Goal: Book appointment/travel/reservation

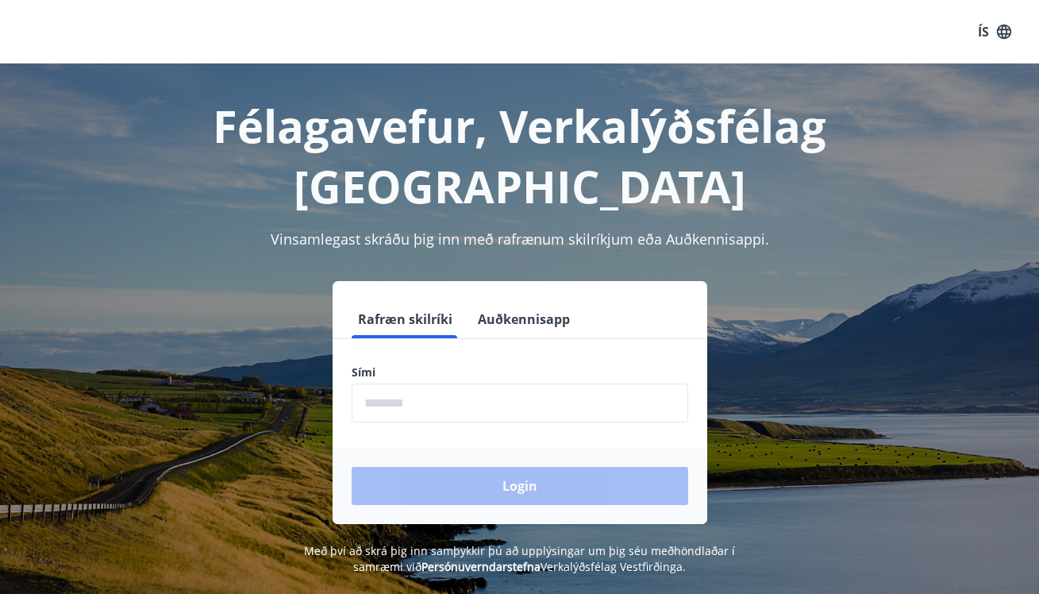
click at [527, 300] on button "Auðkennisapp" at bounding box center [523, 319] width 105 height 38
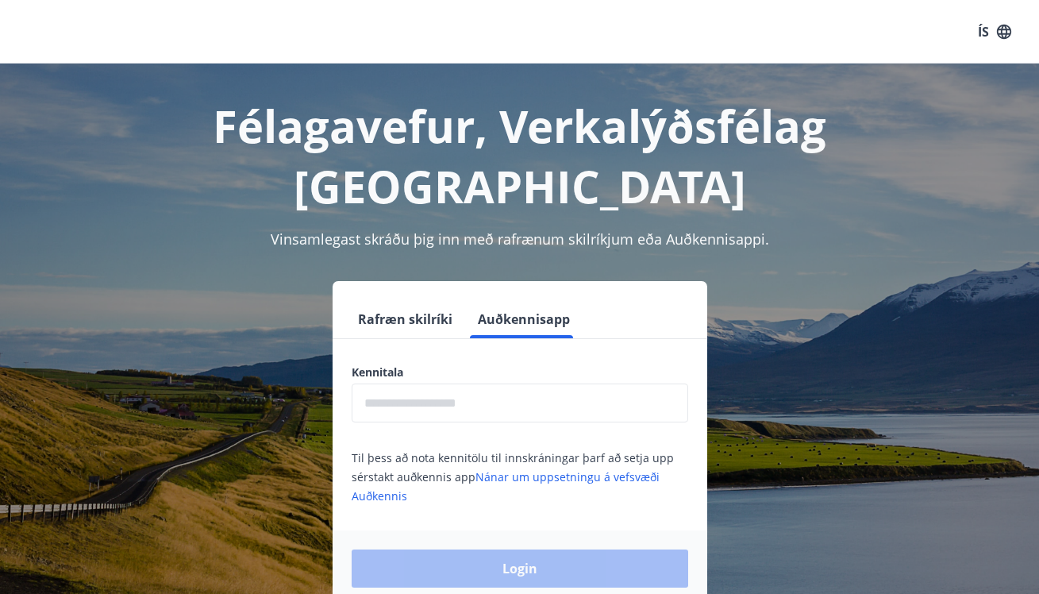
click at [469, 383] on input "text" at bounding box center [520, 402] width 336 height 39
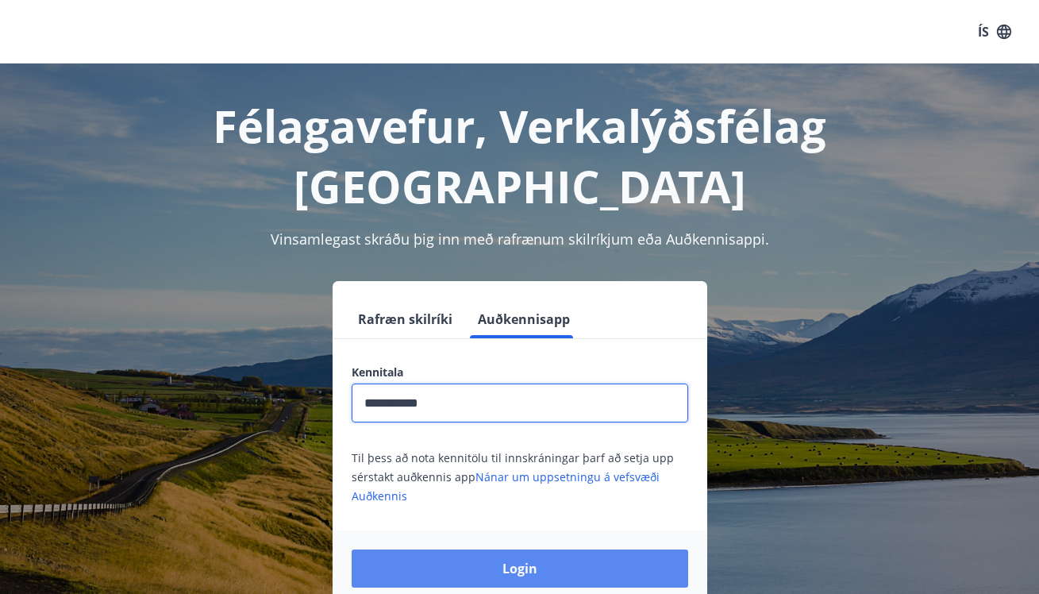
type input "**********"
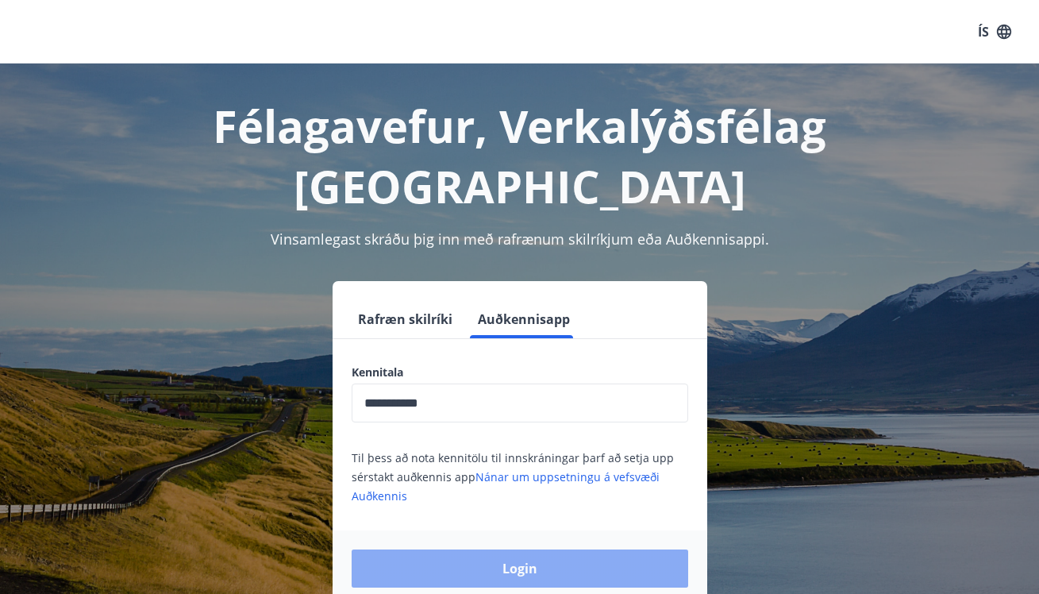
click at [517, 549] on button "Login" at bounding box center [520, 568] width 336 height 38
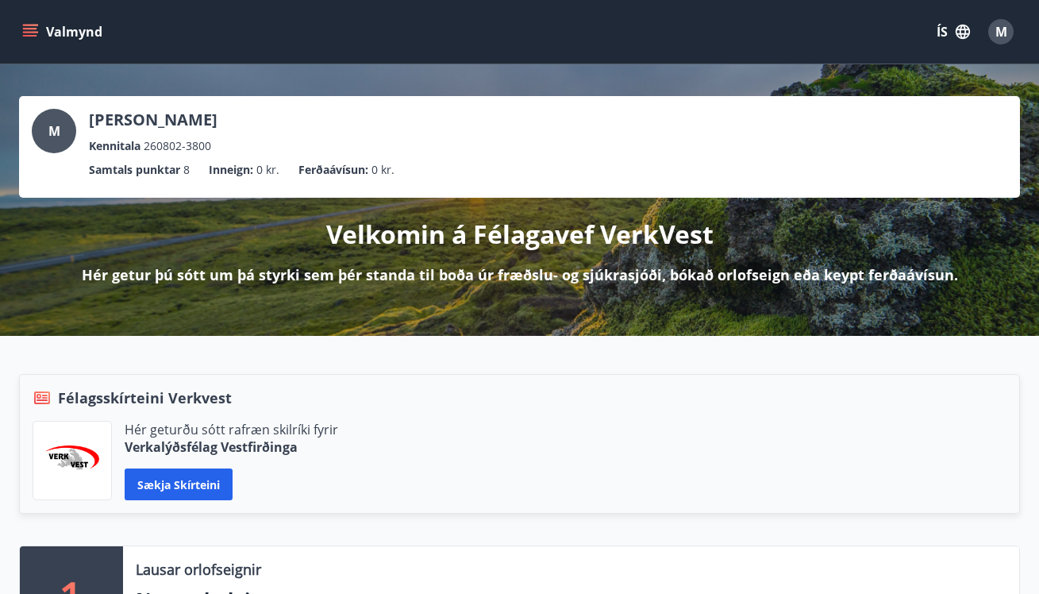
click at [962, 34] on icon "button" at bounding box center [962, 32] width 14 height 14
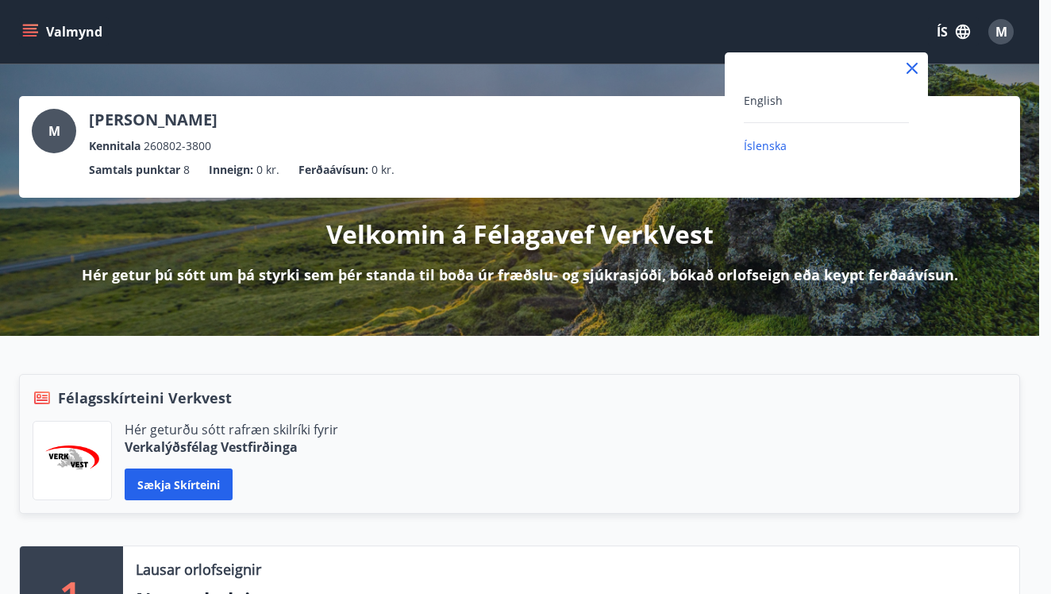
click at [808, 95] on div "English" at bounding box center [826, 99] width 165 height 19
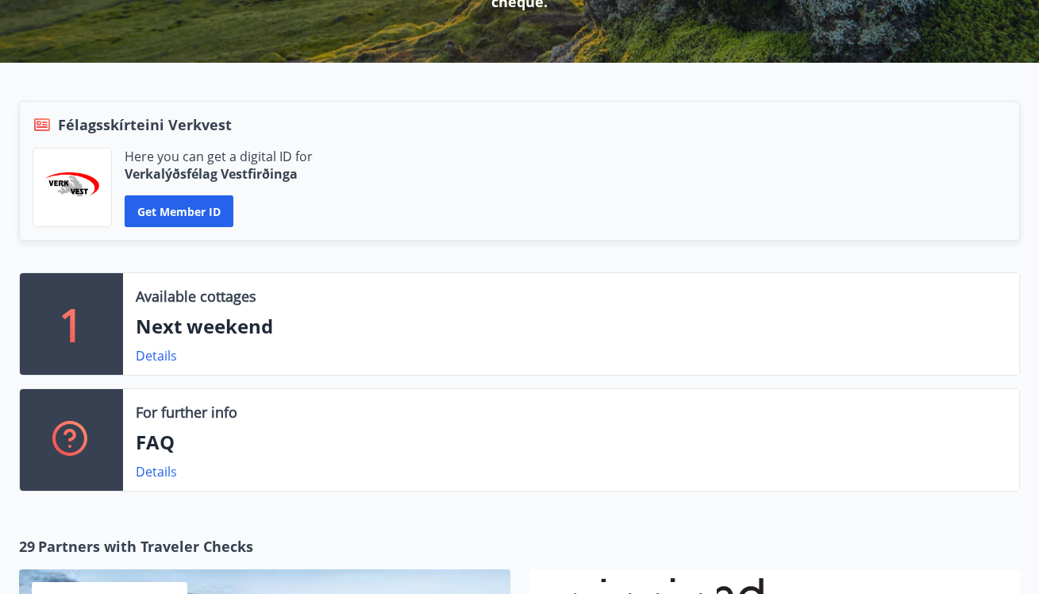
scroll to position [296, 0]
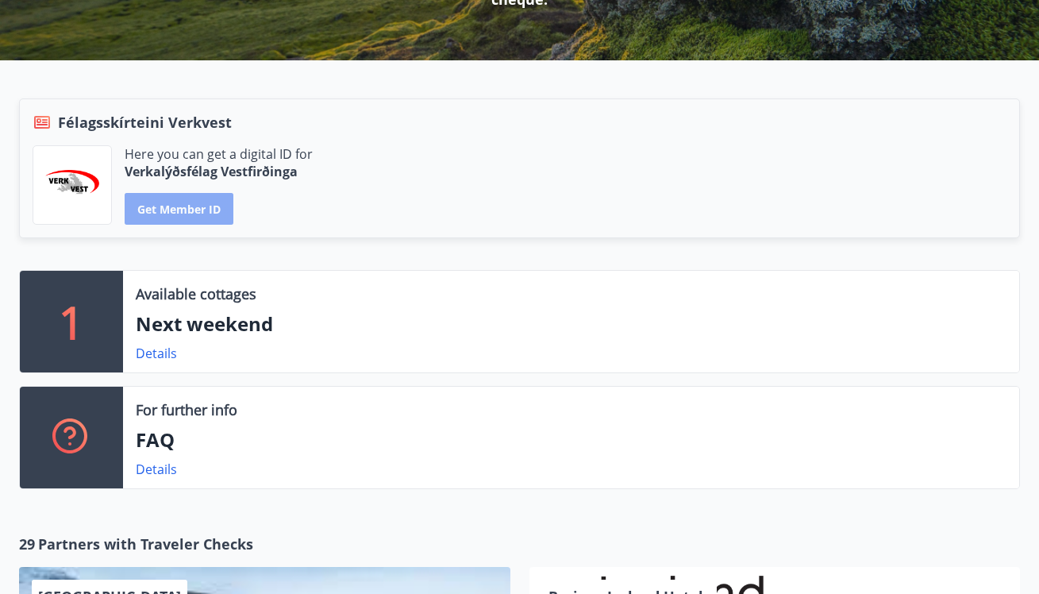
click at [172, 209] on button "Get member ID" at bounding box center [179, 209] width 109 height 32
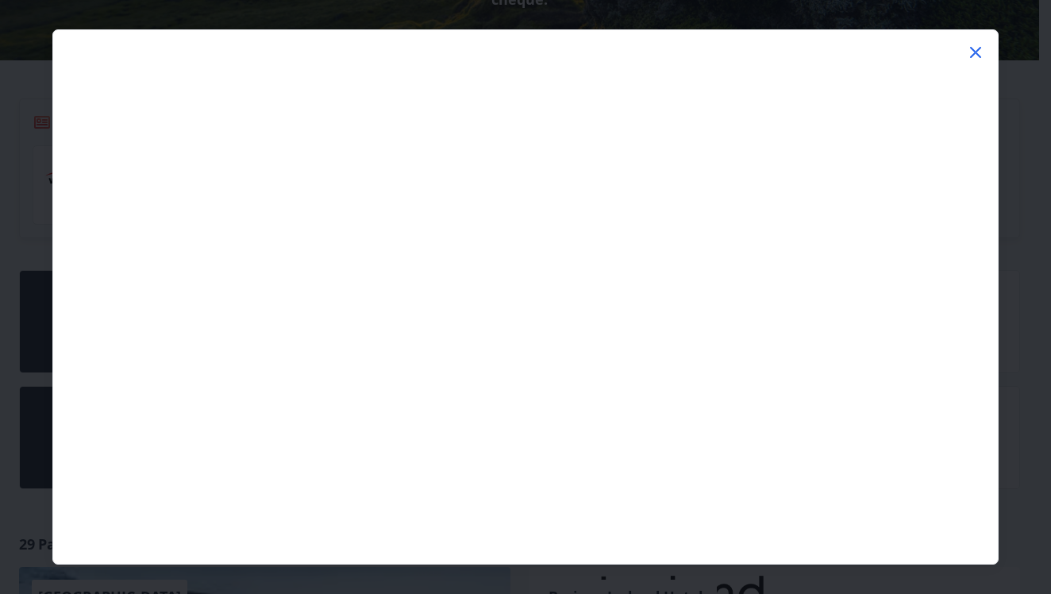
click at [973, 52] on icon at bounding box center [975, 52] width 19 height 19
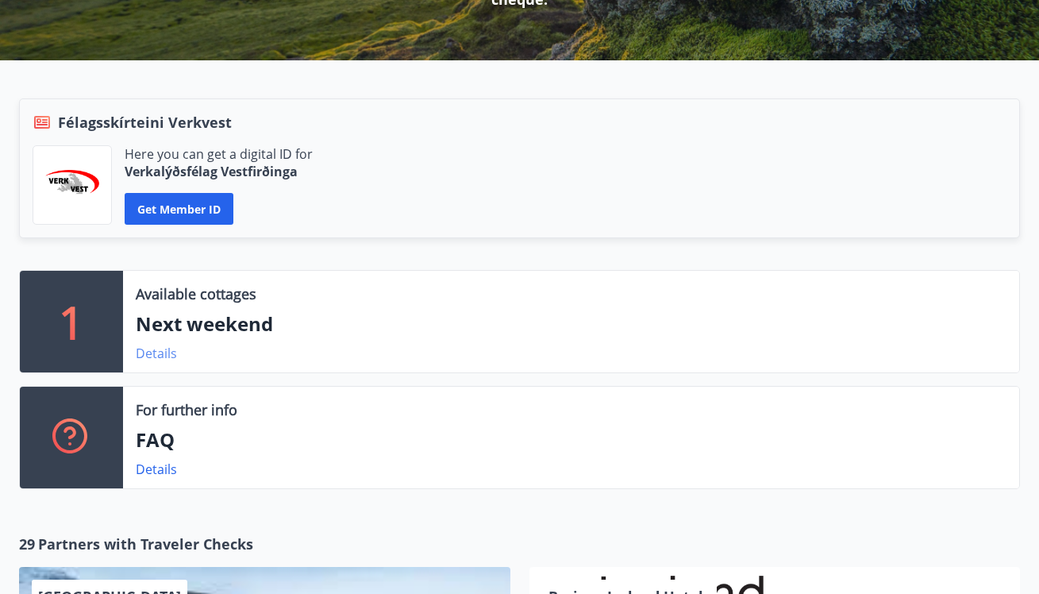
click at [157, 352] on link "Details" at bounding box center [156, 352] width 41 height 17
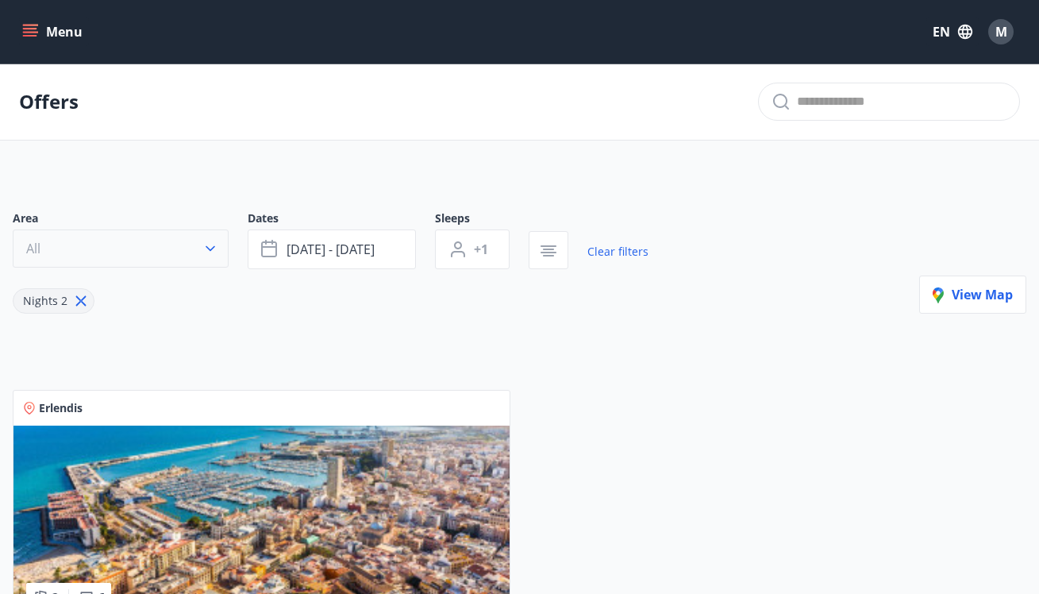
click at [190, 246] on button "All" at bounding box center [121, 248] width 216 height 38
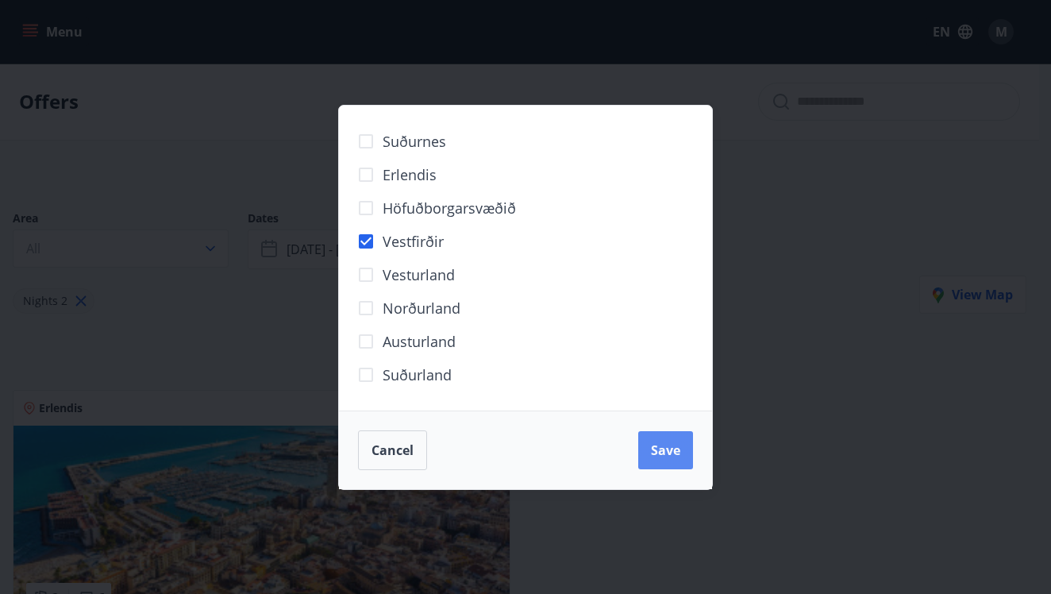
click at [656, 447] on span "Save" at bounding box center [665, 449] width 29 height 17
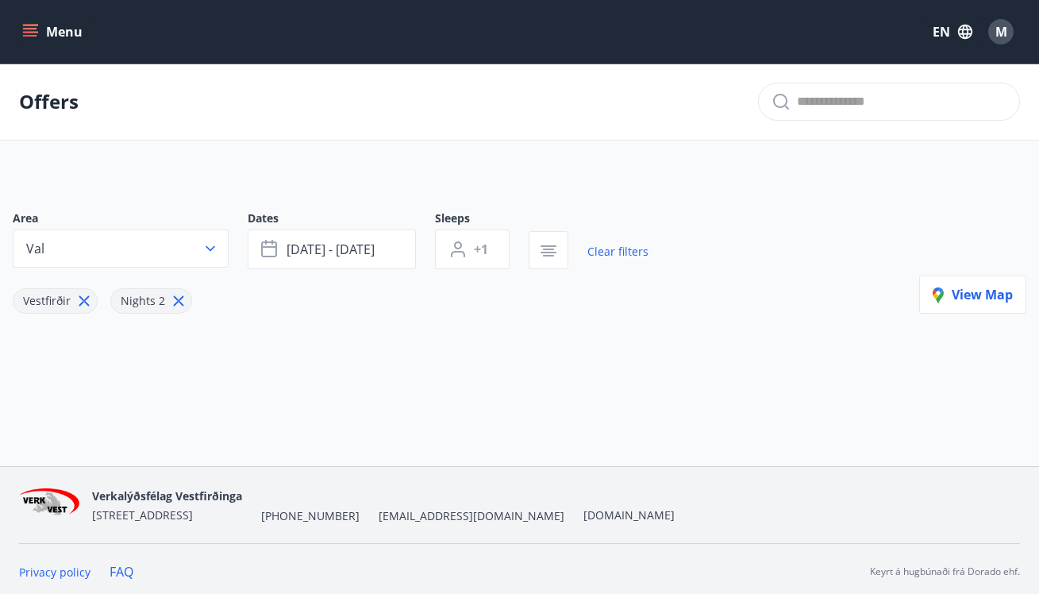
click at [181, 302] on icon at bounding box center [178, 300] width 17 height 17
click at [322, 252] on span "[DATE] - [DATE]" at bounding box center [330, 248] width 88 height 17
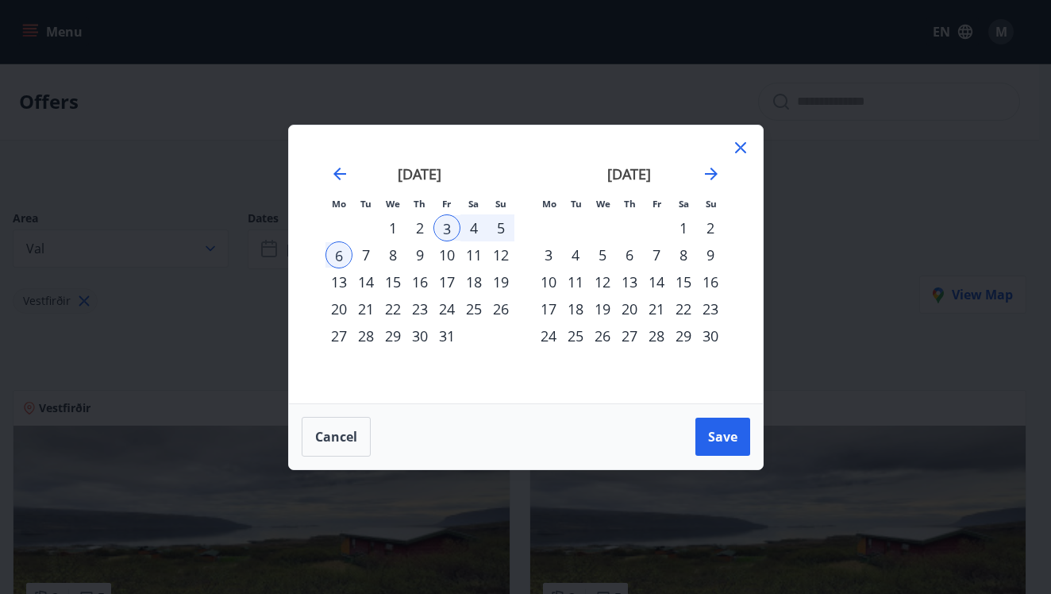
click at [741, 151] on icon at bounding box center [740, 147] width 19 height 19
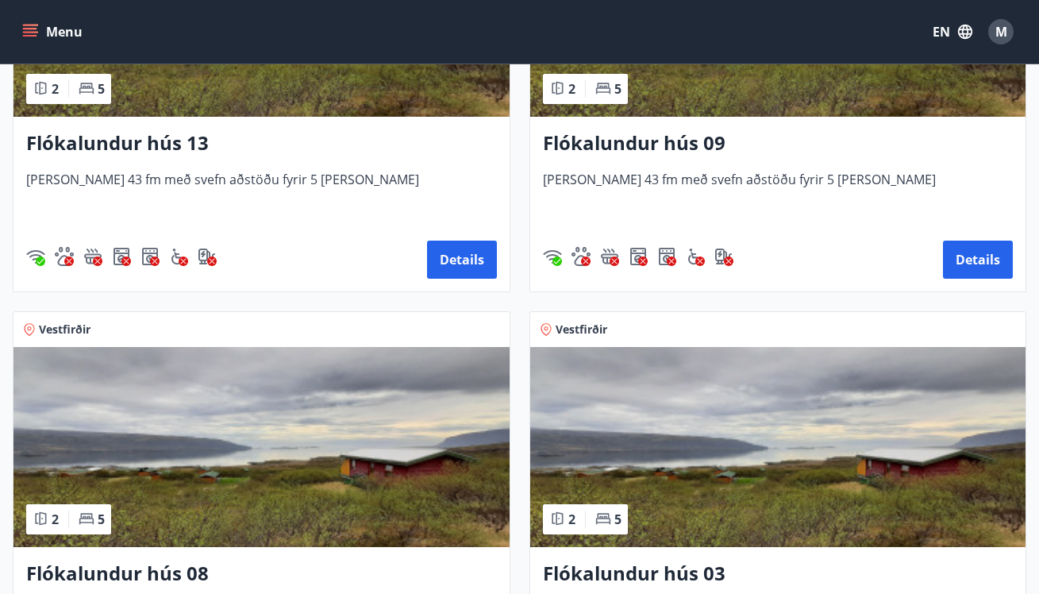
scroll to position [549, 0]
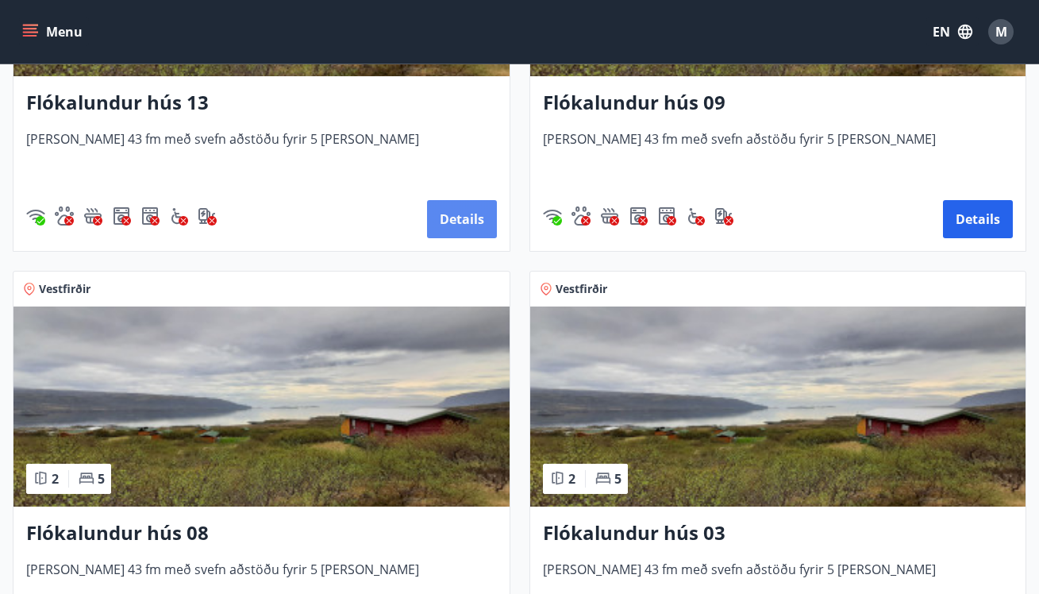
click at [466, 205] on button "Details" at bounding box center [462, 219] width 70 height 38
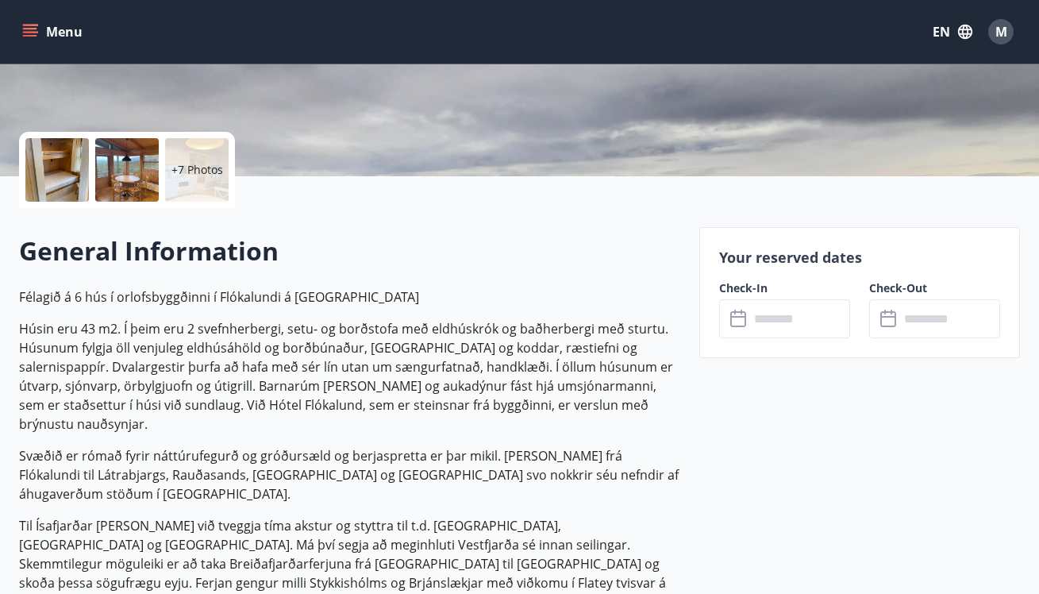
scroll to position [489, 0]
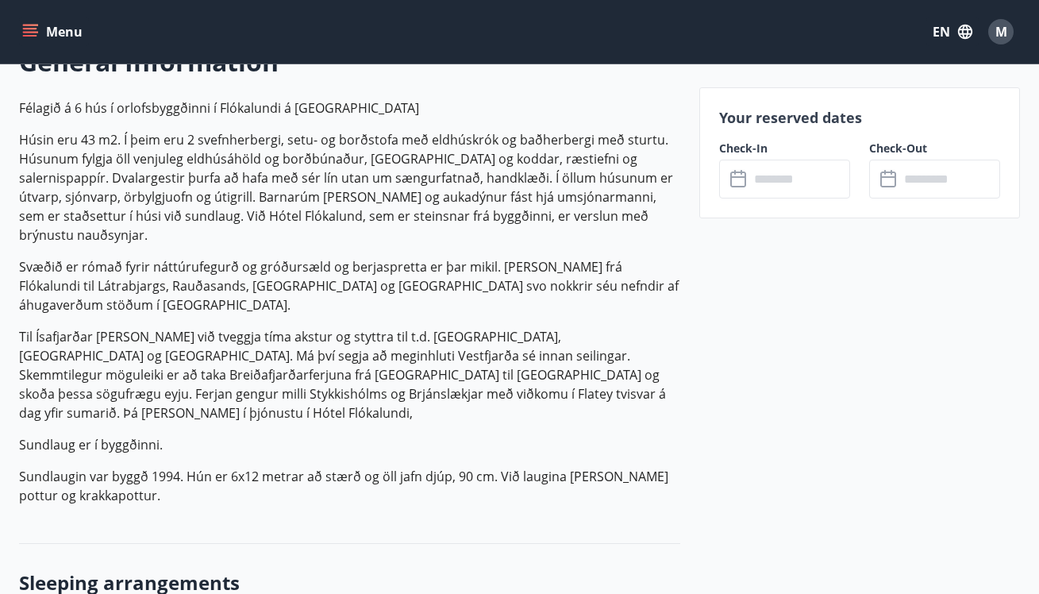
click at [778, 185] on input "text" at bounding box center [799, 179] width 101 height 39
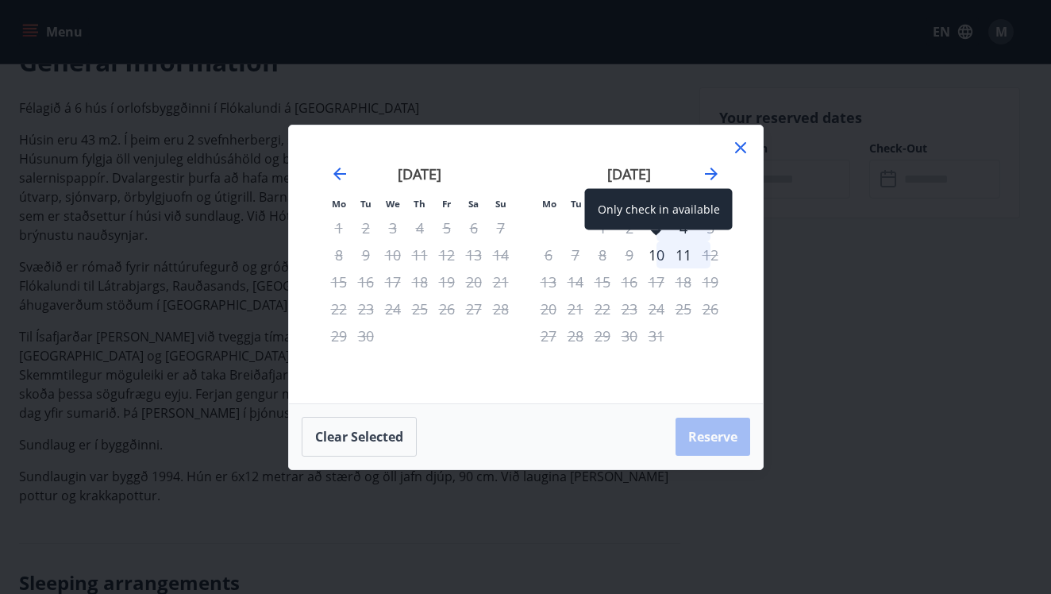
click at [652, 252] on div "10" at bounding box center [656, 254] width 27 height 27
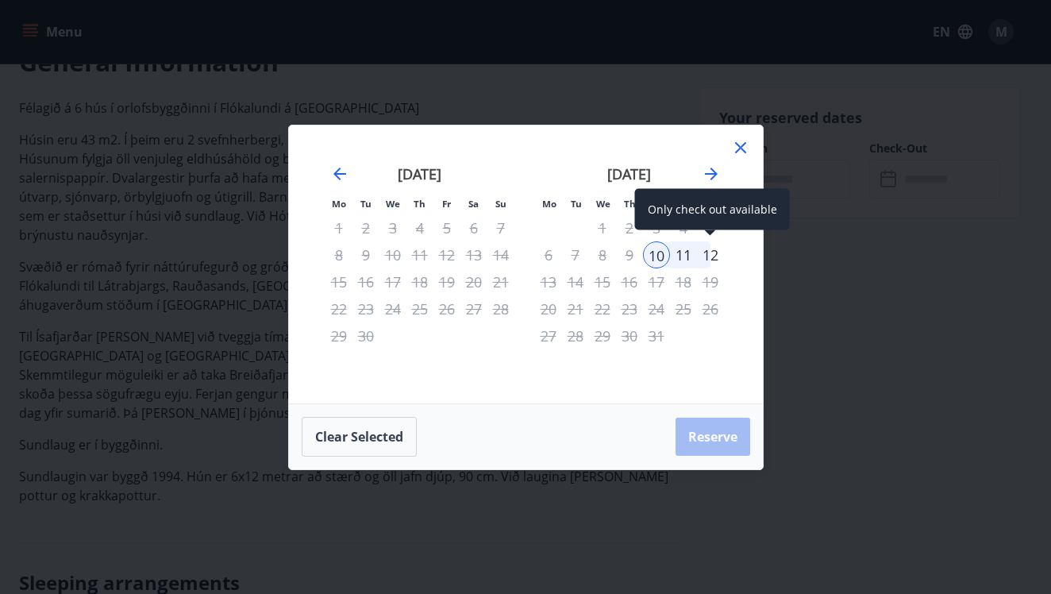
click at [706, 254] on div "12" at bounding box center [710, 254] width 27 height 27
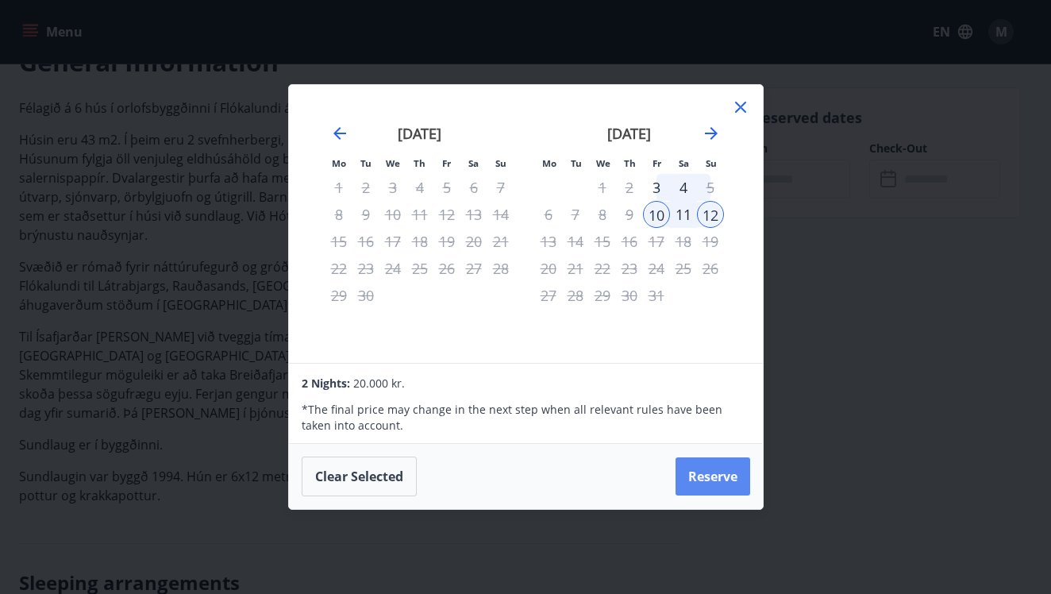
click at [715, 477] on button "Reserve" at bounding box center [712, 476] width 75 height 38
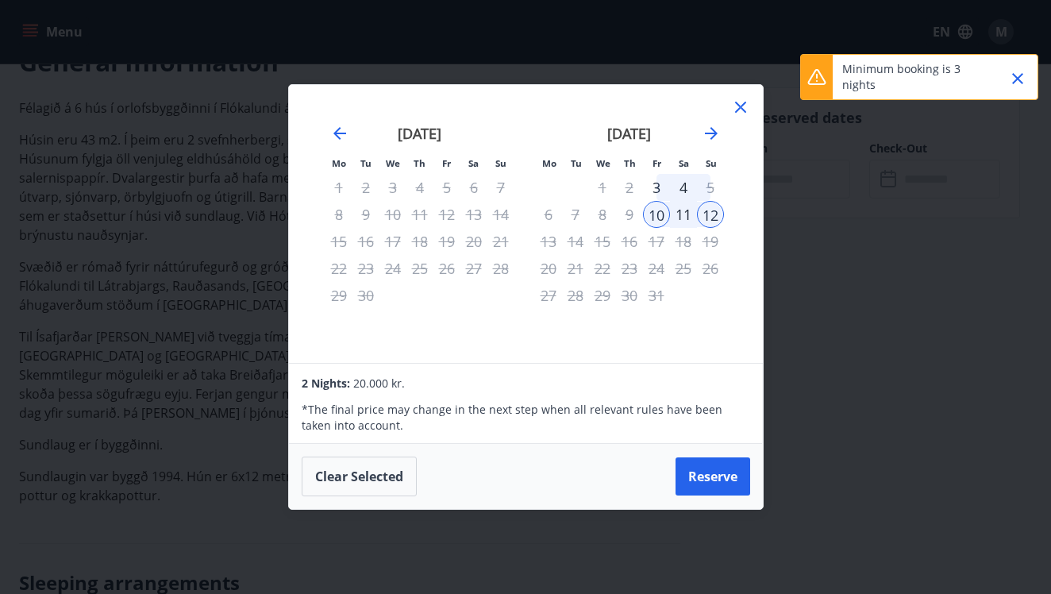
click at [552, 235] on div "13" at bounding box center [548, 241] width 27 height 27
click at [648, 194] on div "3" at bounding box center [656, 187] width 27 height 27
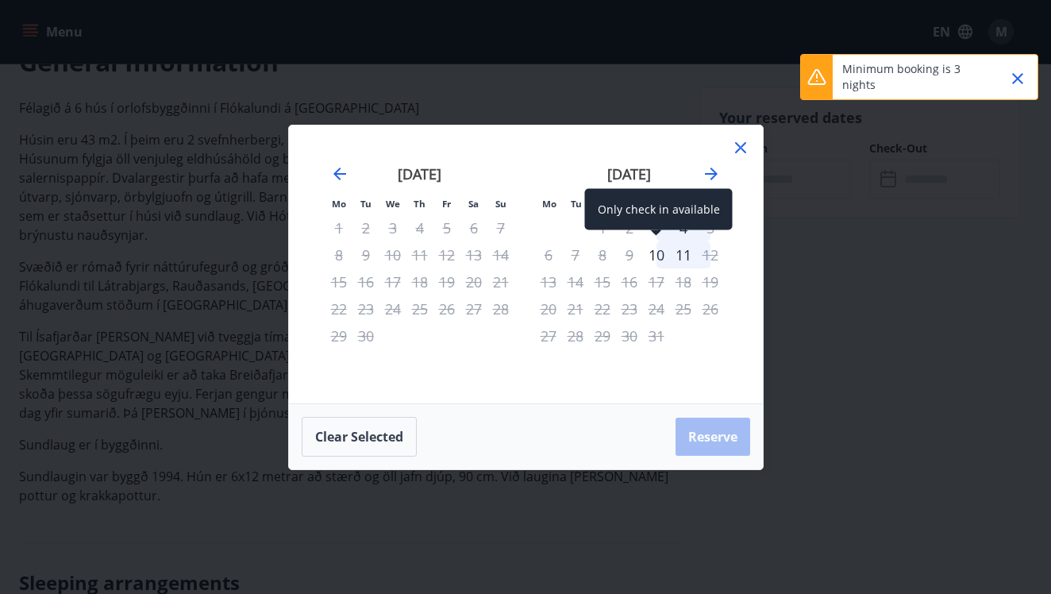
click at [653, 236] on span at bounding box center [656, 234] width 11 height 8
click at [658, 229] on div "Only check in available" at bounding box center [659, 209] width 148 height 41
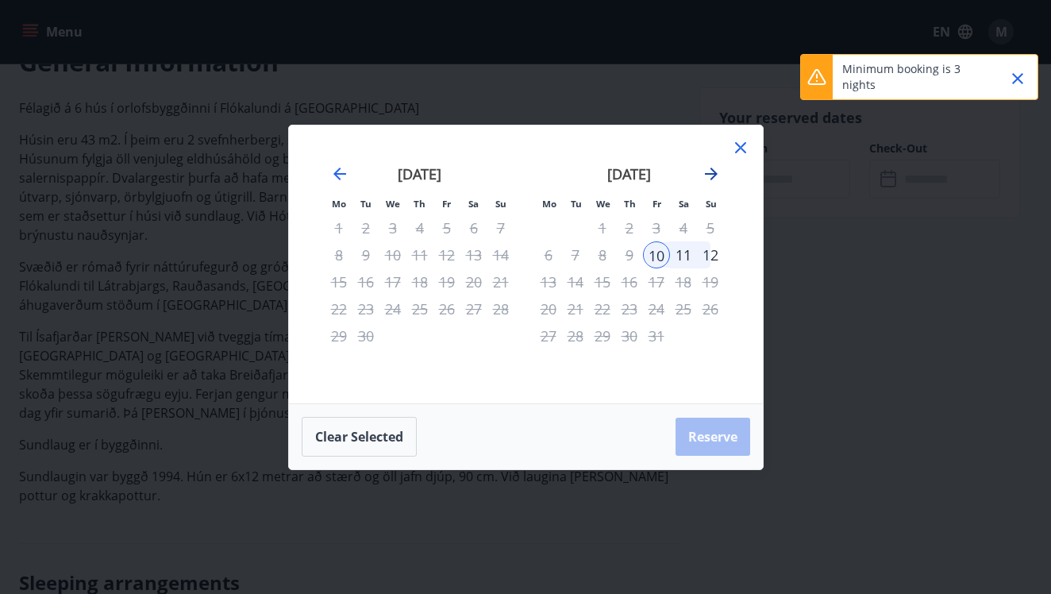
click at [714, 173] on icon "Move forward to switch to the next month." at bounding box center [711, 173] width 13 height 13
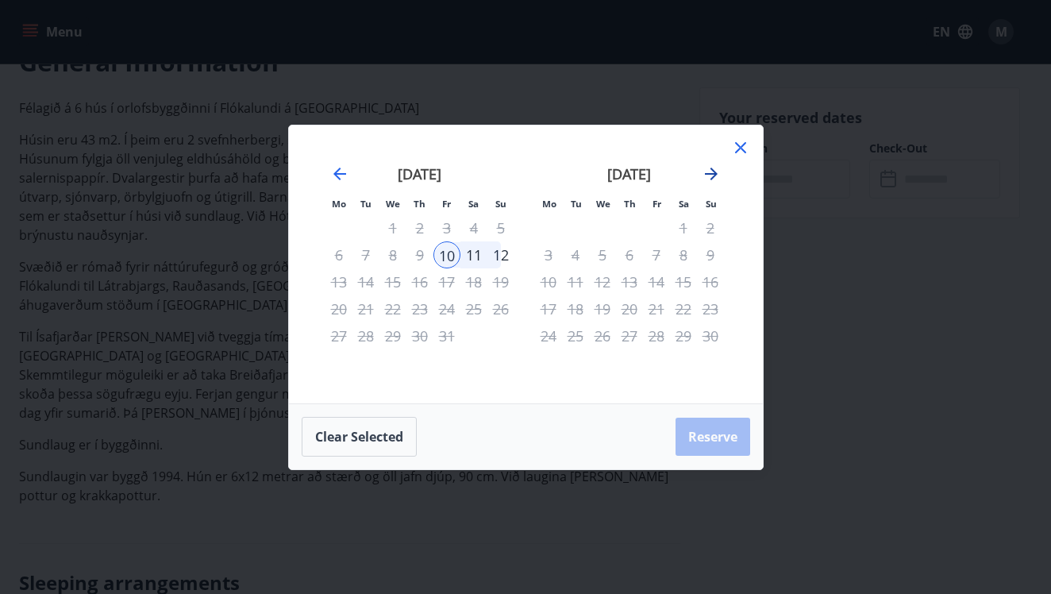
click at [714, 173] on icon "Move forward to switch to the next month." at bounding box center [711, 173] width 13 height 13
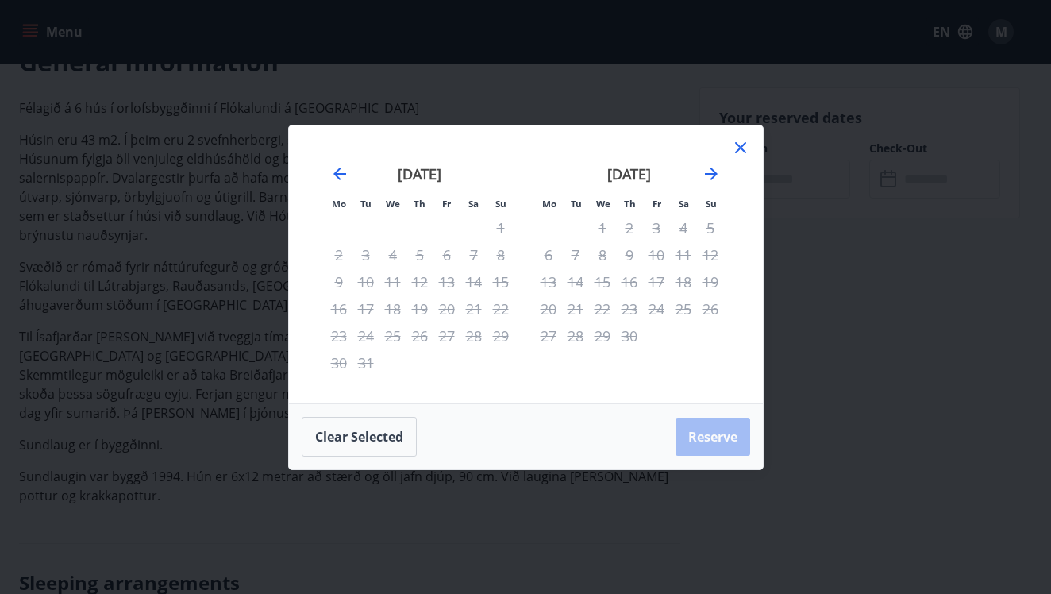
click at [741, 158] on div at bounding box center [740, 150] width 19 height 24
click at [463, 83] on div "Mo Tu We Th Fr Sa Su Mo Tu We Th Fr Sa Su February 2026 1 2 3 4 5 6 7 8 9 10 11…" at bounding box center [525, 297] width 1051 height 594
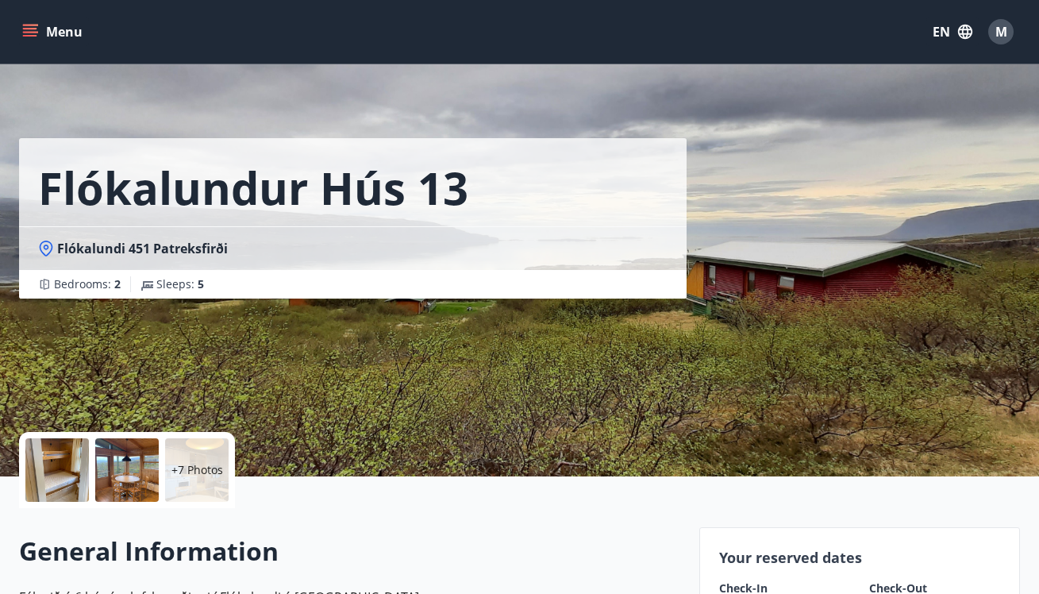
scroll to position [0, 0]
click at [26, 35] on icon "menu" at bounding box center [30, 36] width 14 height 2
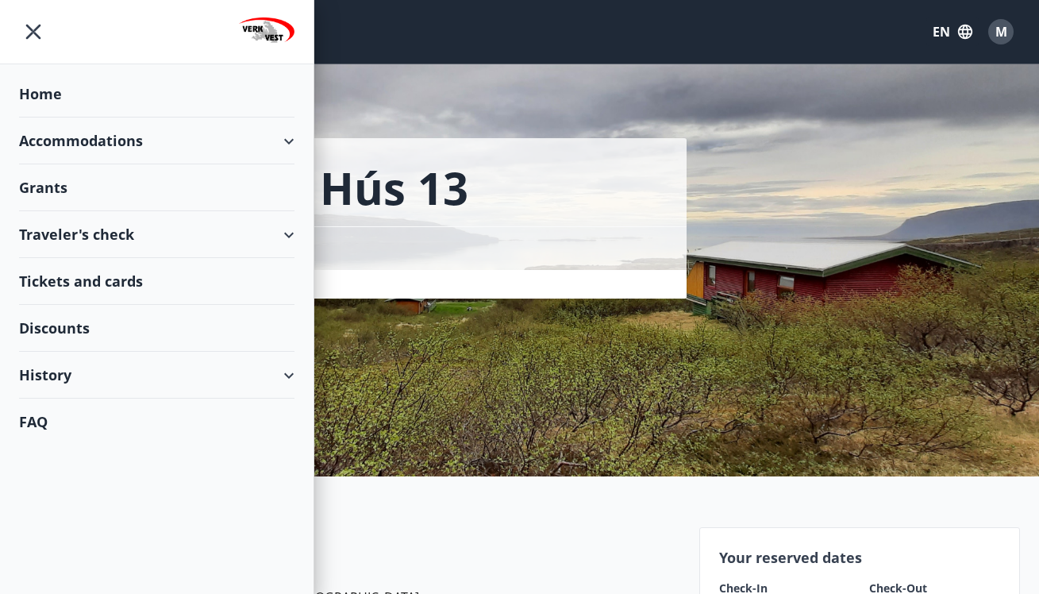
click at [98, 140] on div "Accommodations" at bounding box center [156, 140] width 275 height 47
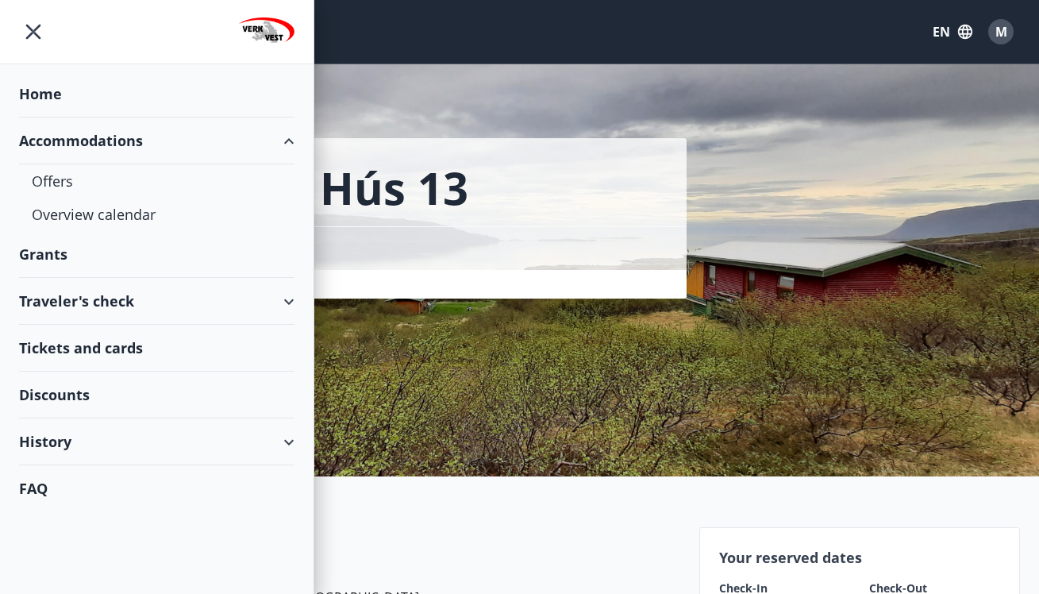
click at [53, 244] on div "Grants" at bounding box center [156, 254] width 275 height 47
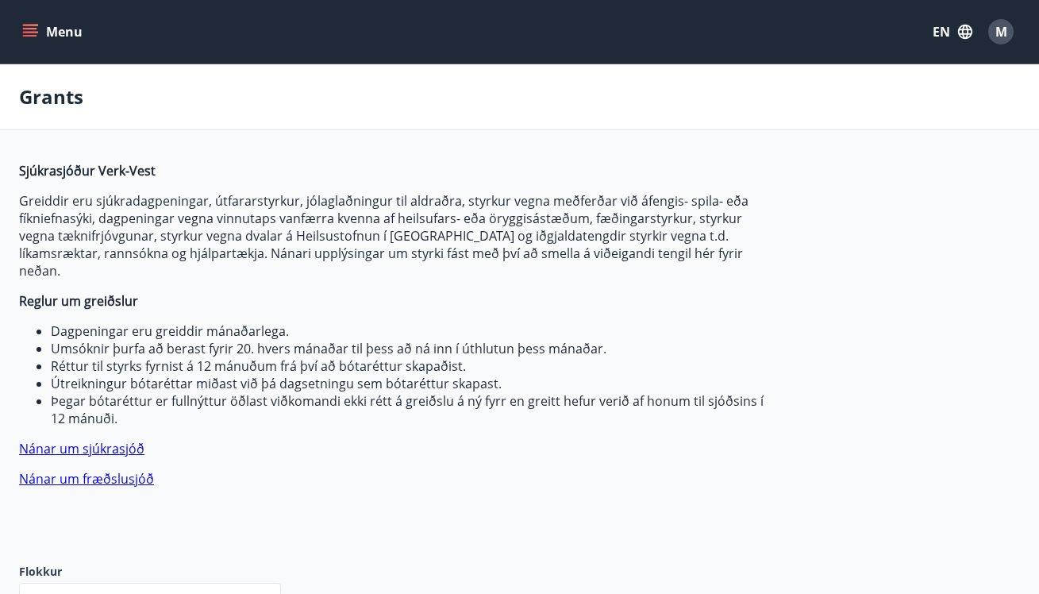
type input "***"
click at [946, 29] on button "EN" at bounding box center [952, 31] width 52 height 29
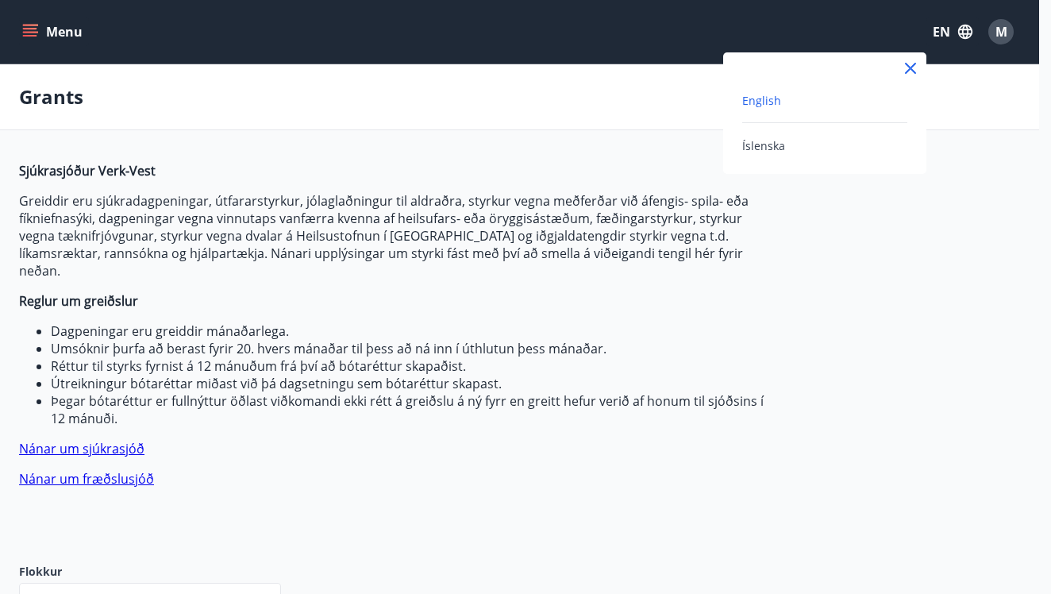
click at [755, 102] on span "English" at bounding box center [761, 100] width 39 height 15
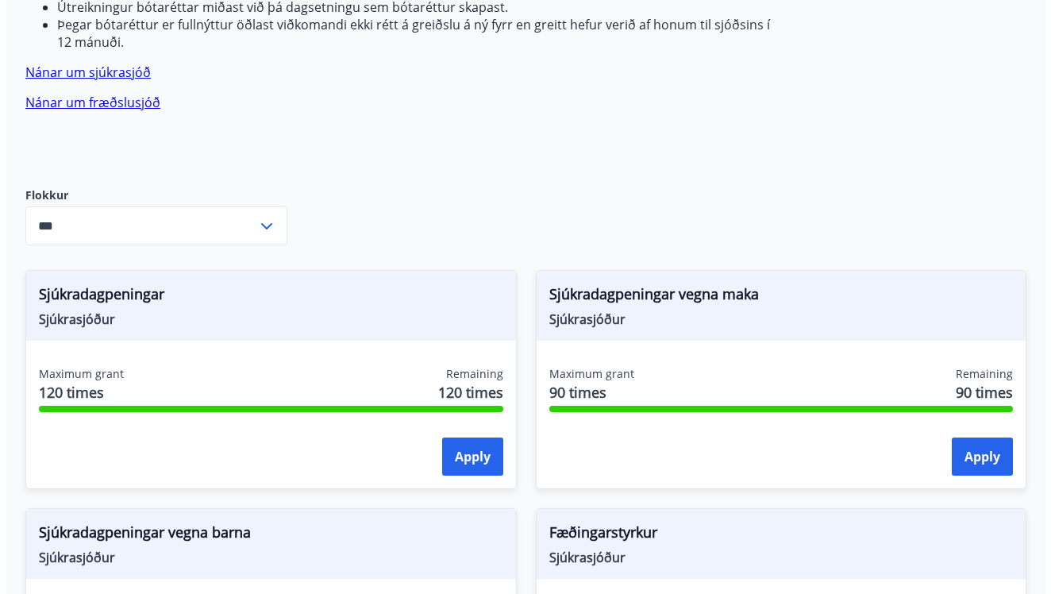
scroll to position [344, 0]
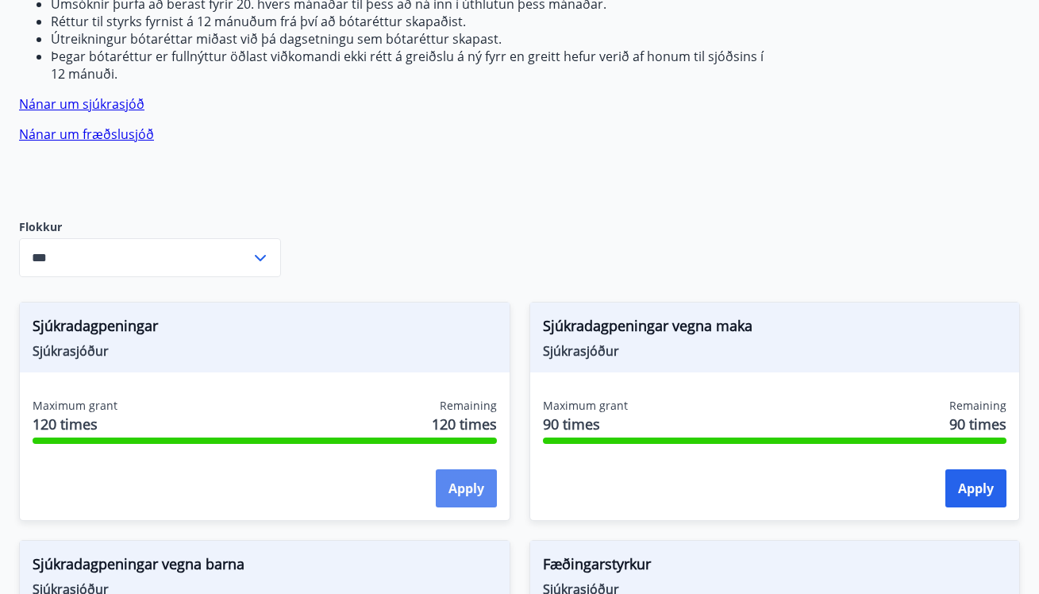
click at [470, 471] on button "Apply" at bounding box center [466, 488] width 61 height 38
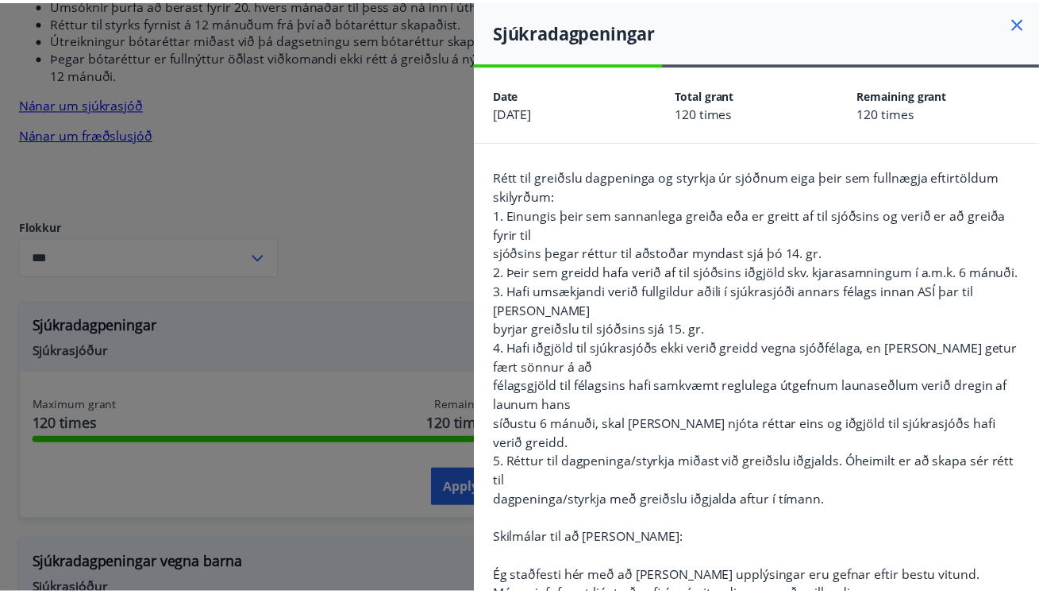
scroll to position [0, 0]
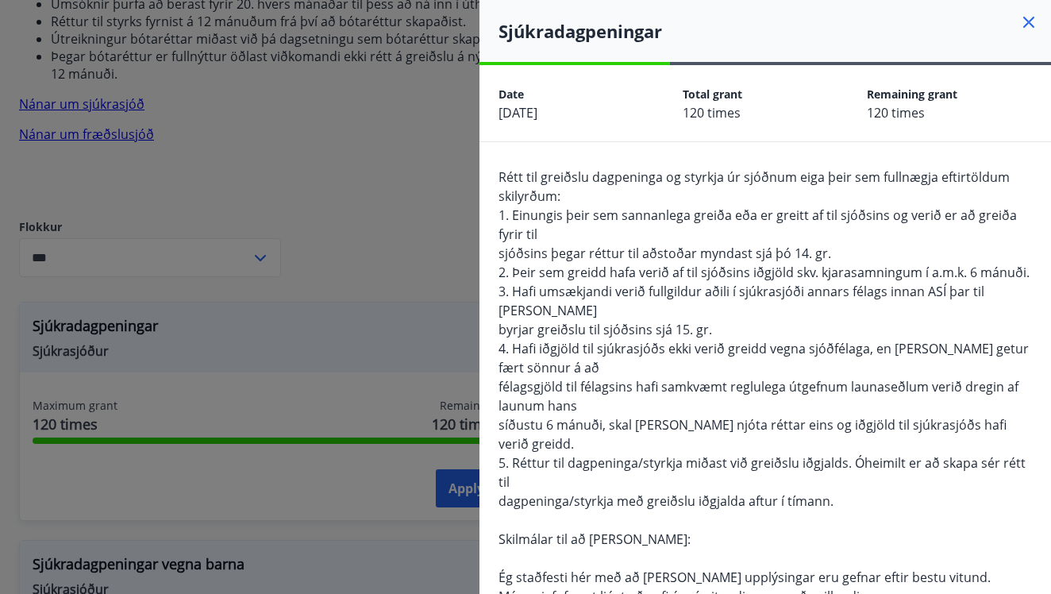
click at [1023, 21] on icon at bounding box center [1028, 22] width 11 height 11
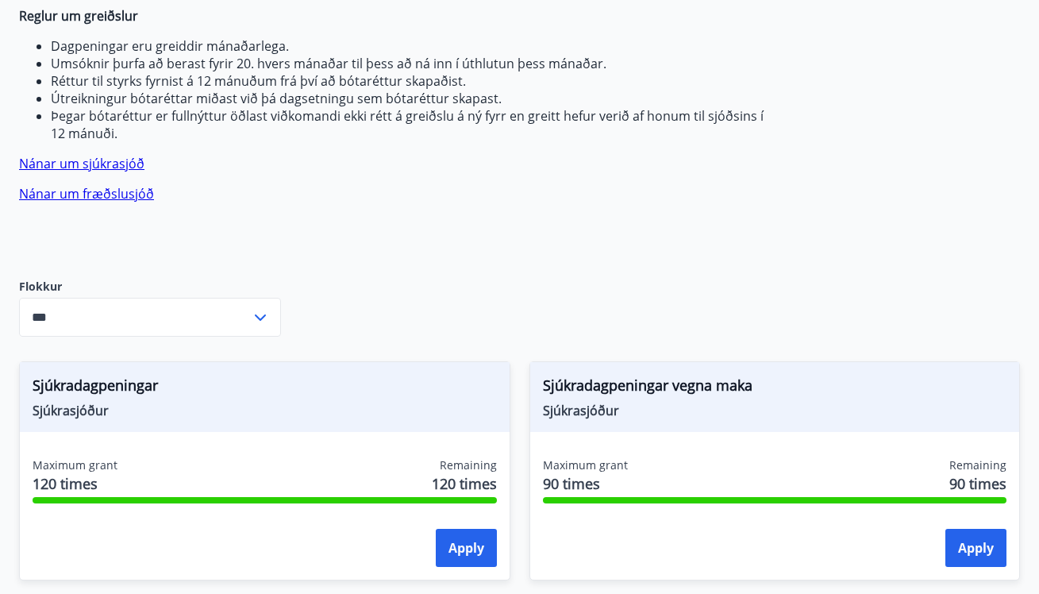
scroll to position [15, 0]
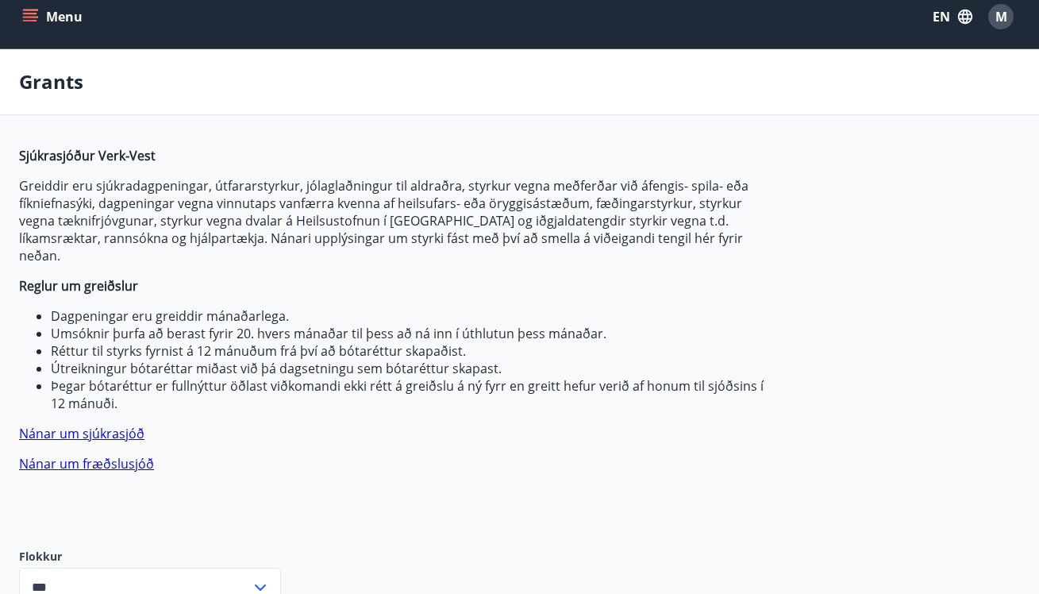
click at [36, 14] on icon "menu" at bounding box center [30, 14] width 14 height 2
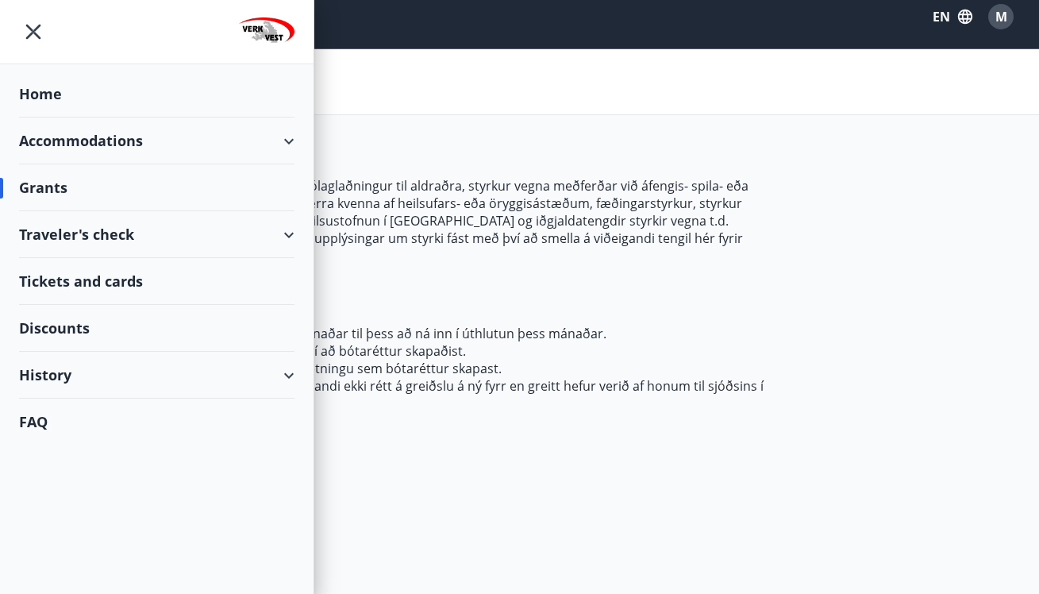
click at [75, 242] on div "Traveler's check" at bounding box center [156, 234] width 275 height 47
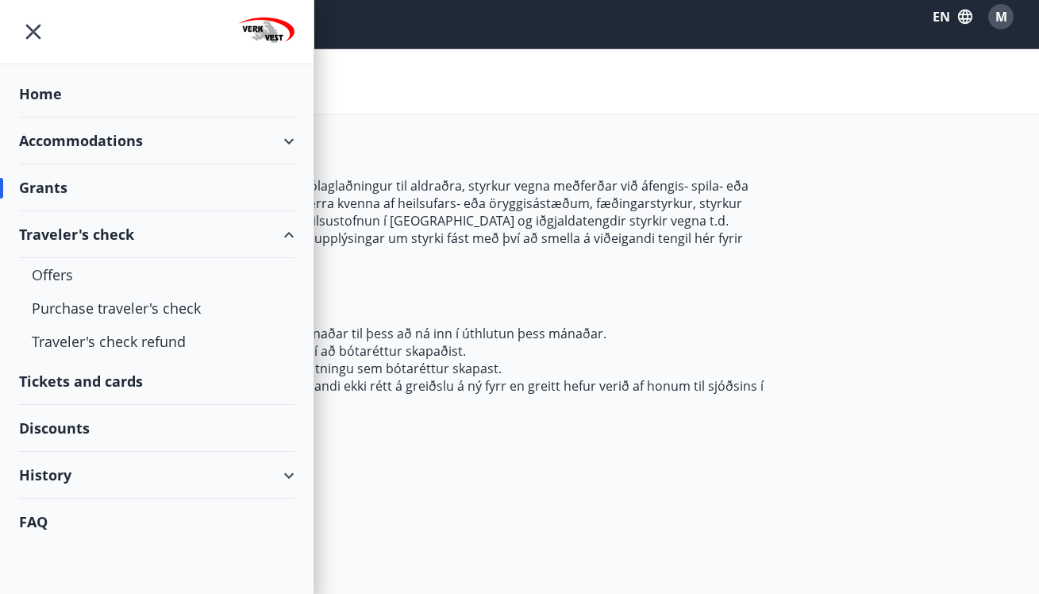
click at [113, 391] on div "Tickets and cards" at bounding box center [156, 381] width 275 height 47
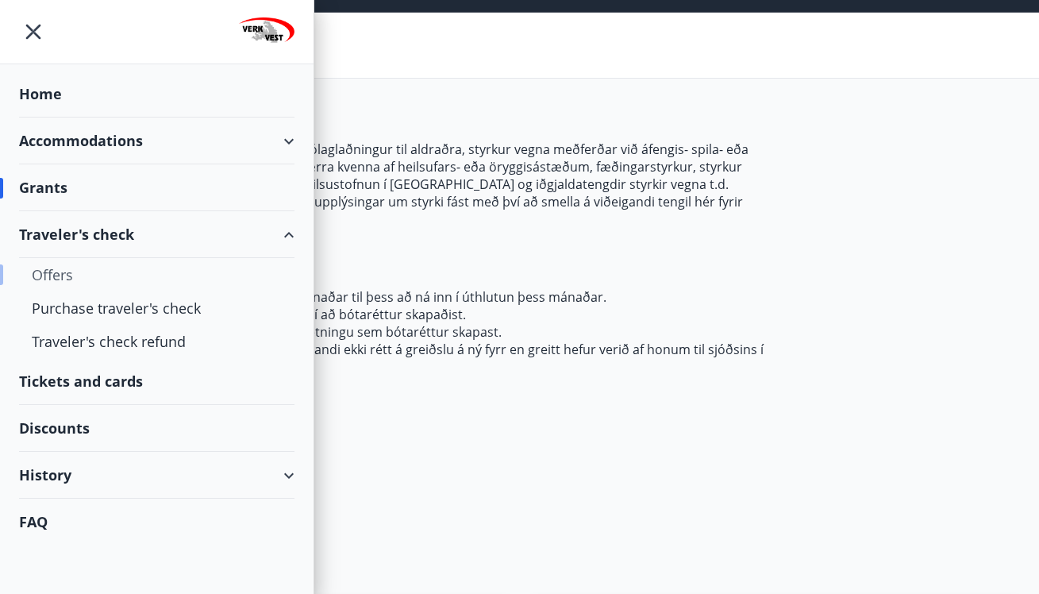
click at [46, 273] on div "Offers" at bounding box center [157, 274] width 250 height 33
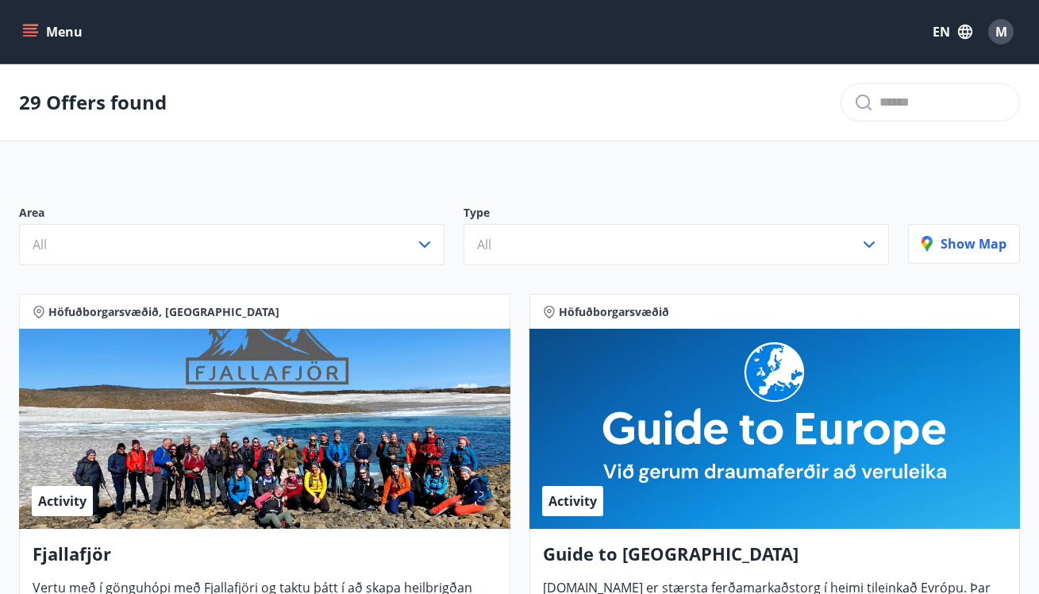
click at [23, 33] on icon "menu" at bounding box center [30, 32] width 16 height 16
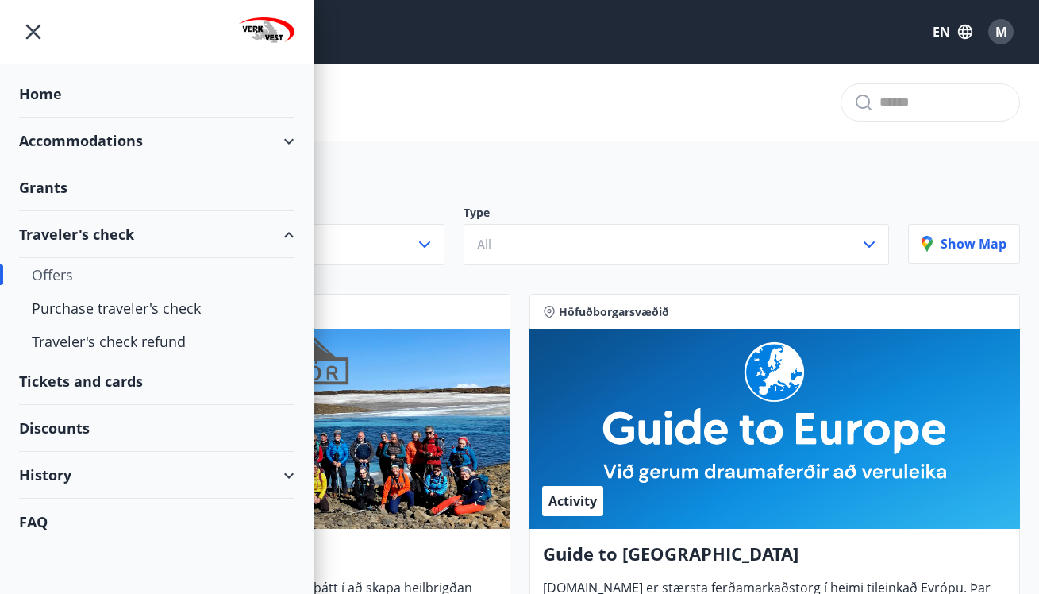
click at [64, 436] on div "Discounts" at bounding box center [156, 428] width 275 height 47
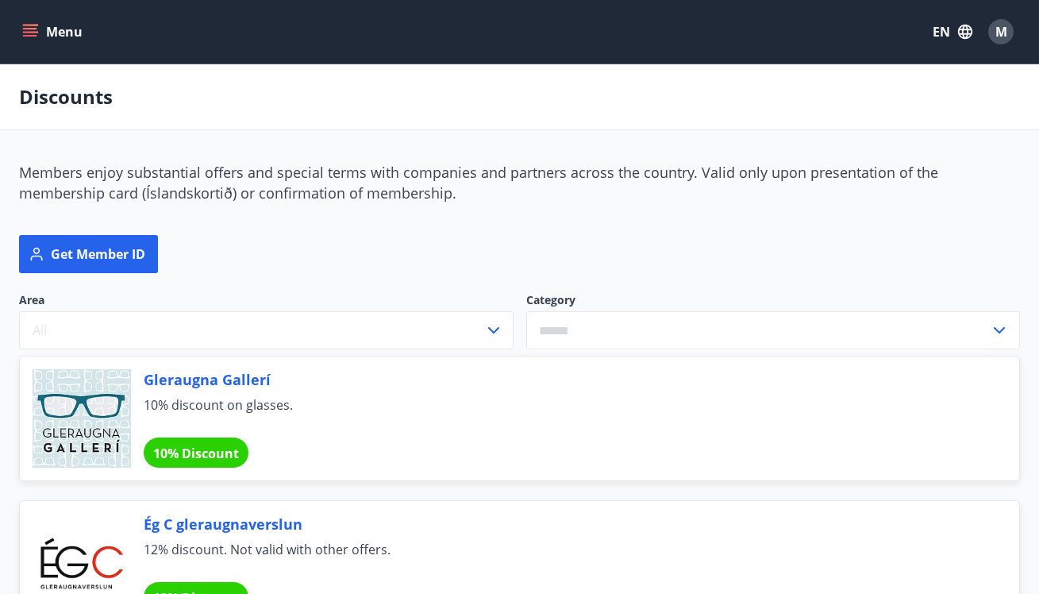
click at [23, 24] on icon "menu" at bounding box center [30, 32] width 16 height 16
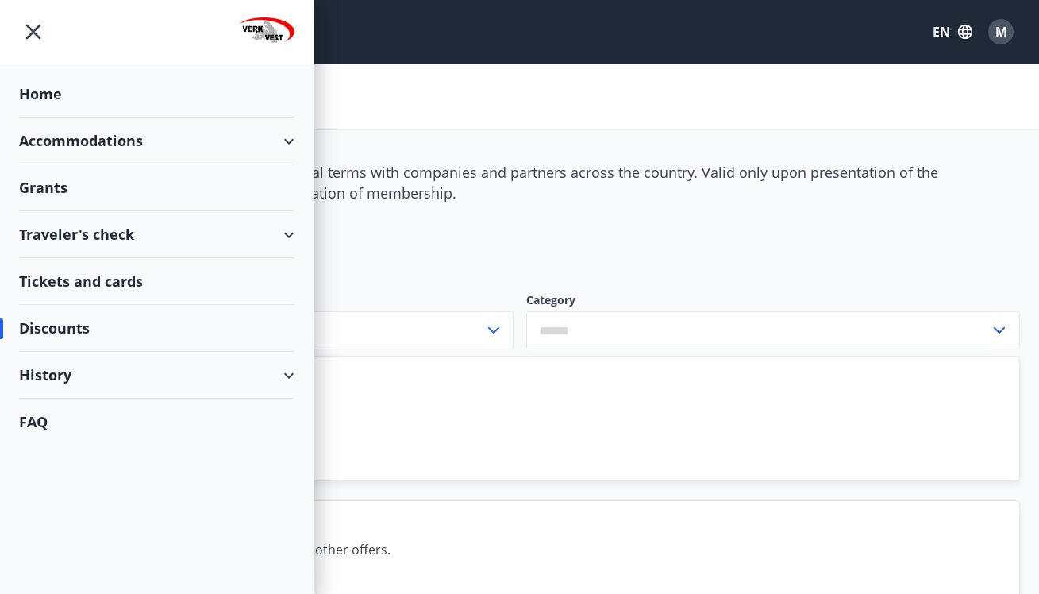
click at [79, 138] on div "Accommodations" at bounding box center [156, 140] width 275 height 47
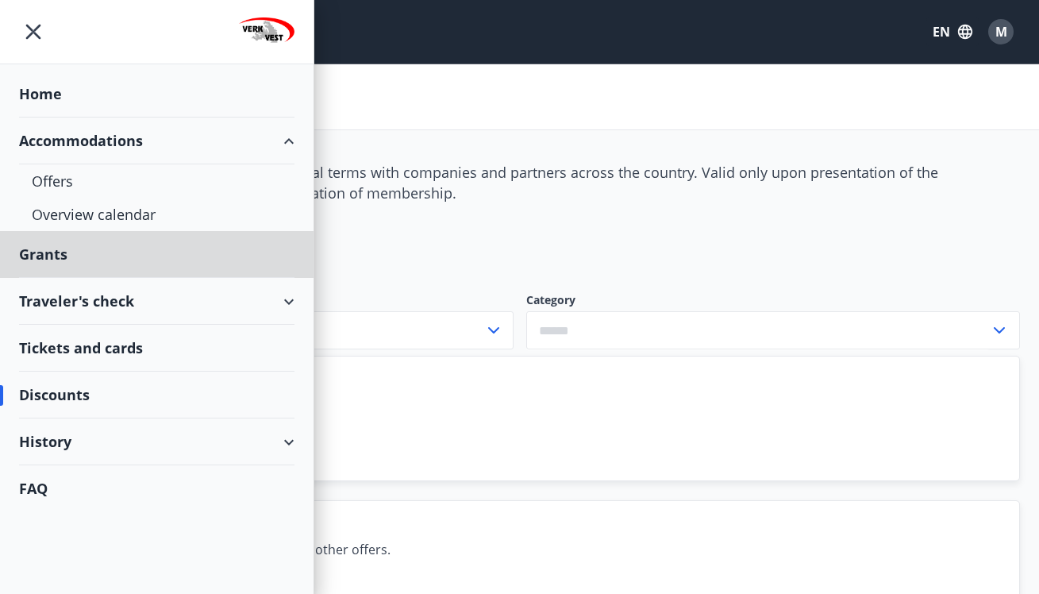
click at [43, 93] on div "Home" at bounding box center [156, 94] width 275 height 47
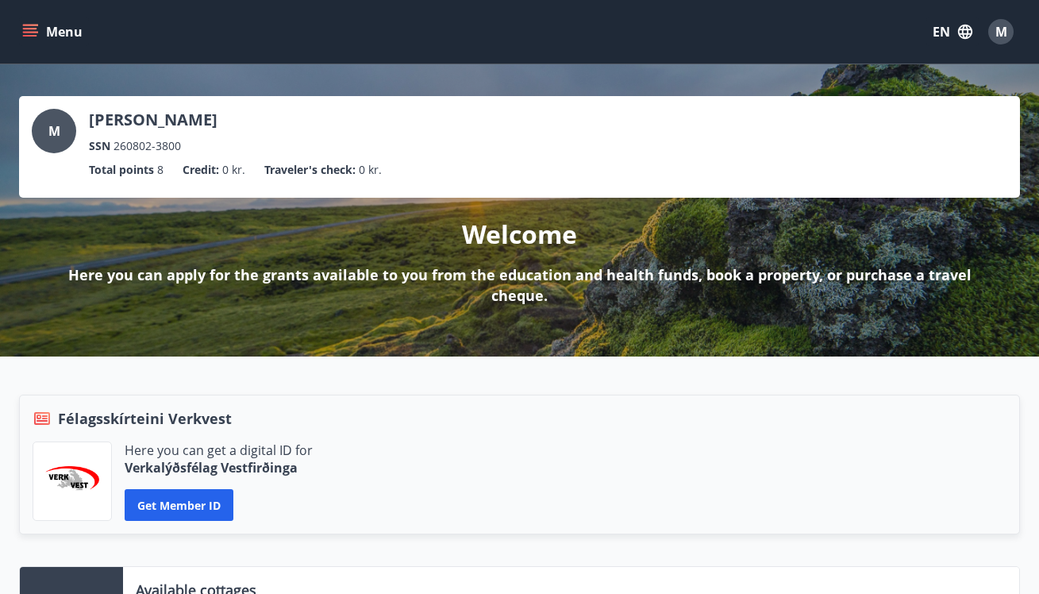
click at [1002, 25] on span "M" at bounding box center [1001, 31] width 12 height 17
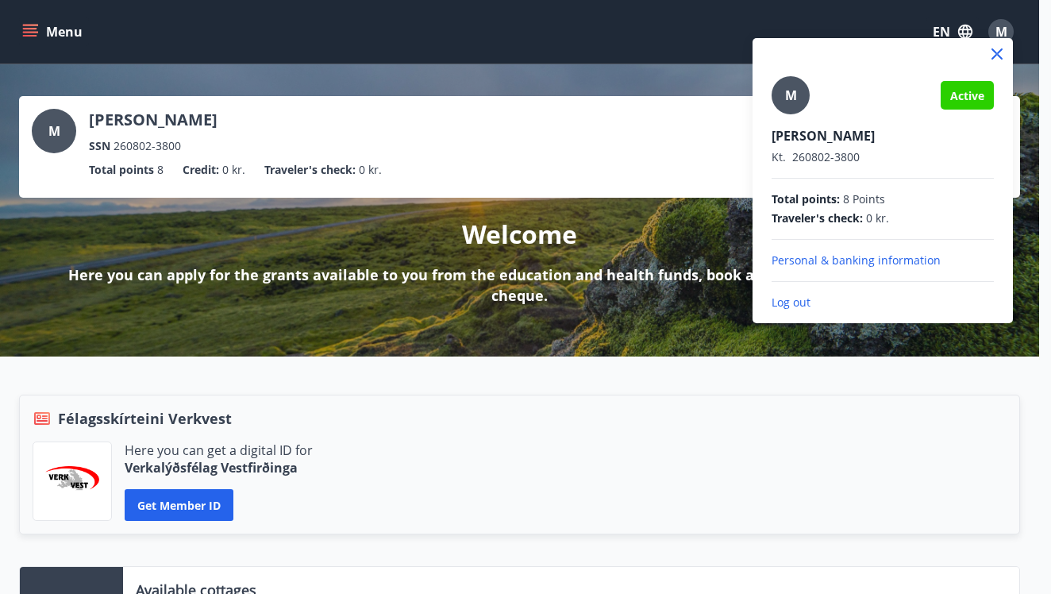
click at [521, 436] on div at bounding box center [525, 297] width 1051 height 594
